Goal: Information Seeking & Learning: Learn about a topic

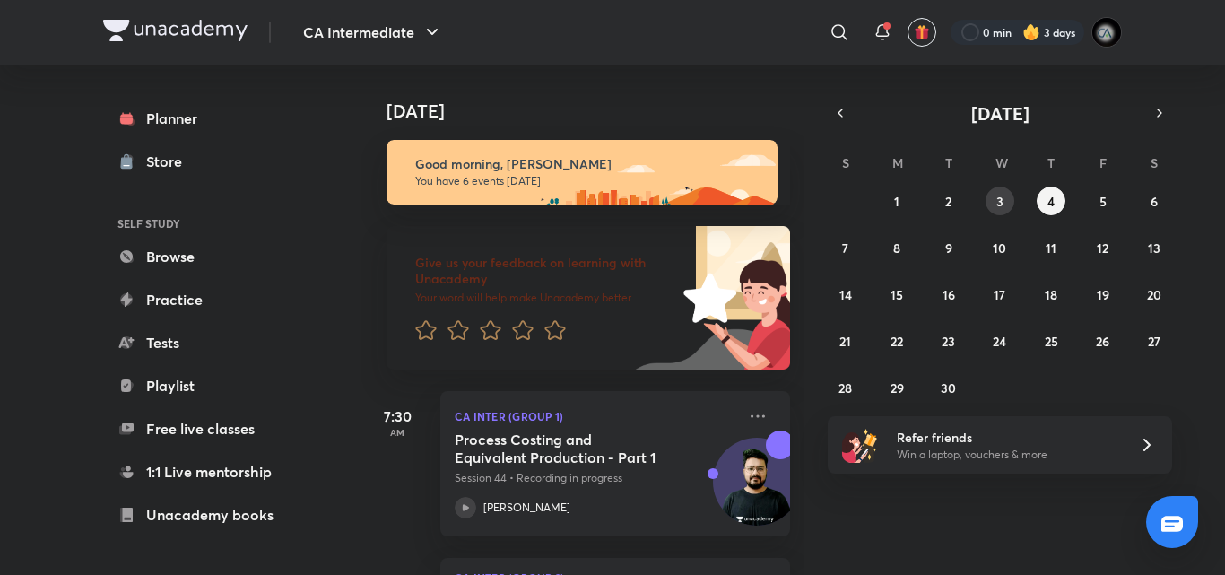
click at [1004, 198] on button "3" at bounding box center [999, 201] width 29 height 29
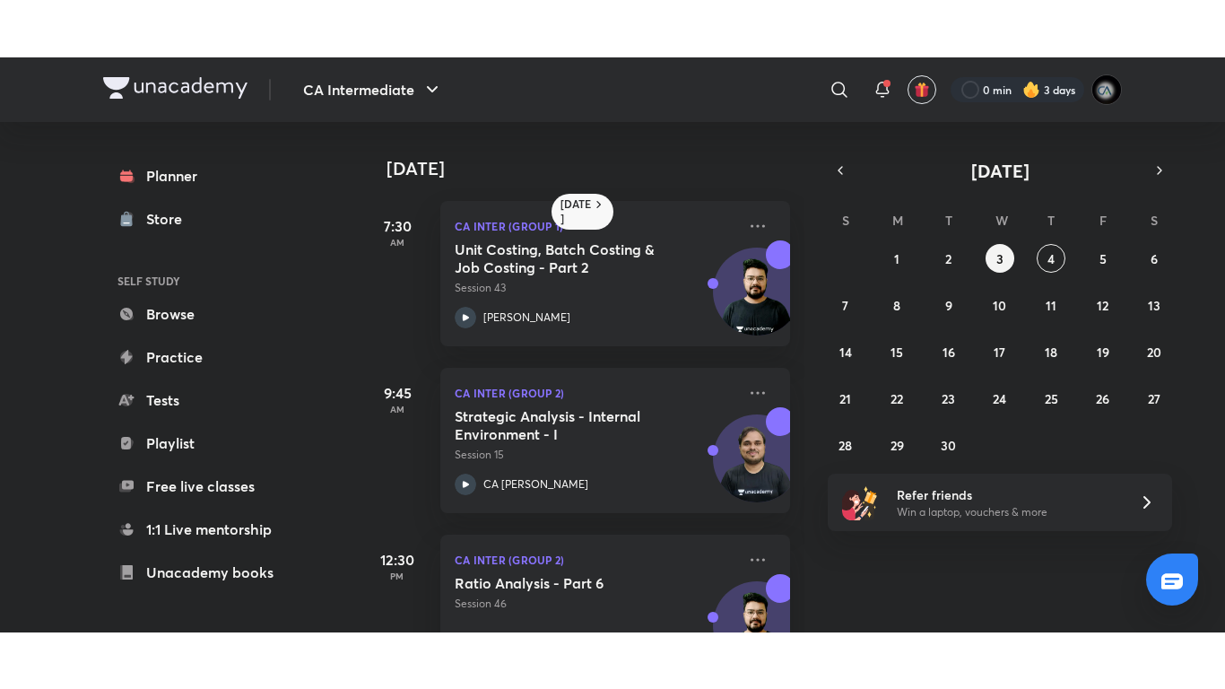
scroll to position [435, 0]
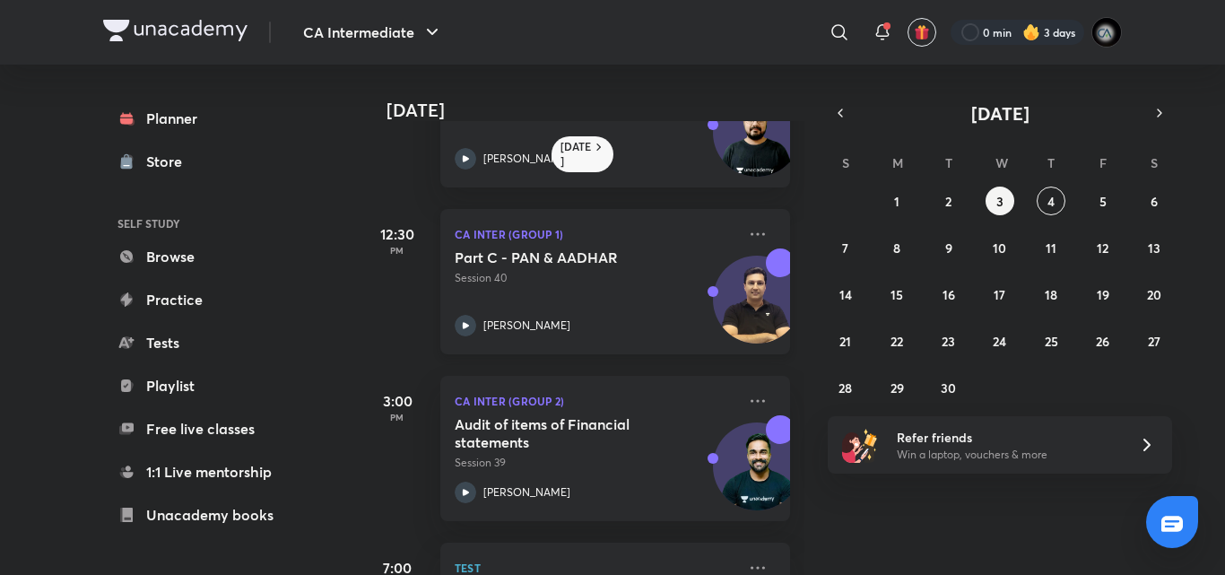
click at [657, 278] on p "Session 40" at bounding box center [596, 278] width 282 height 16
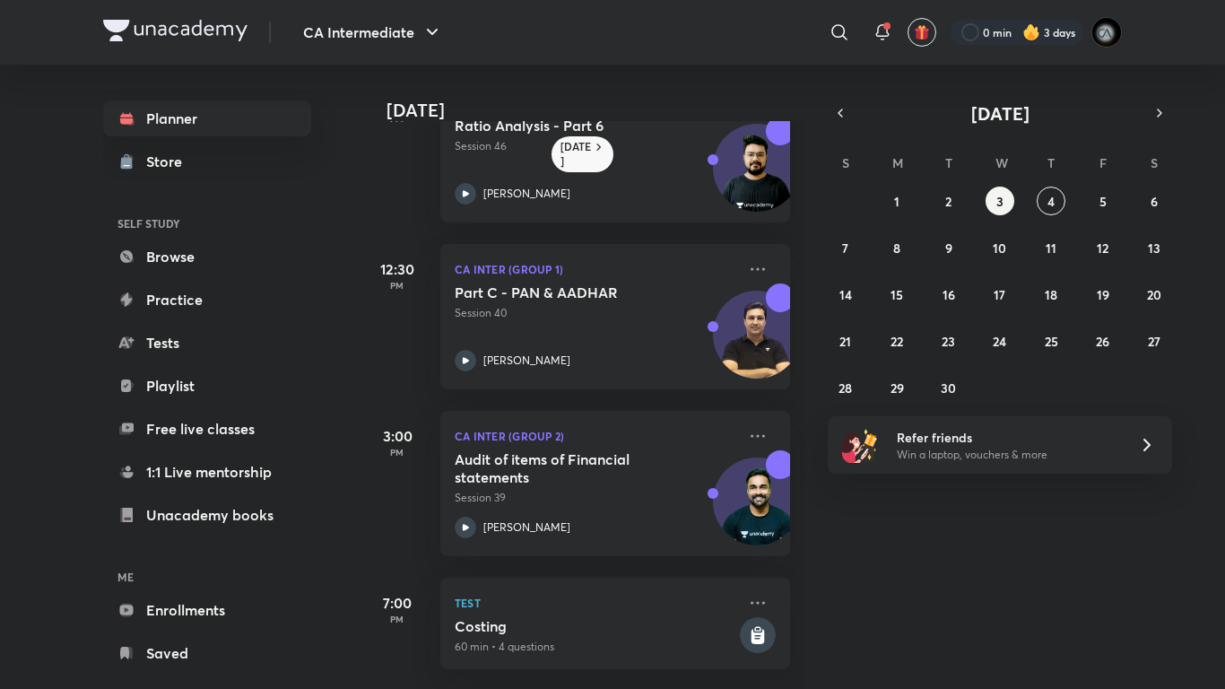
scroll to position [413, 0]
